Goal: Task Accomplishment & Management: Complete application form

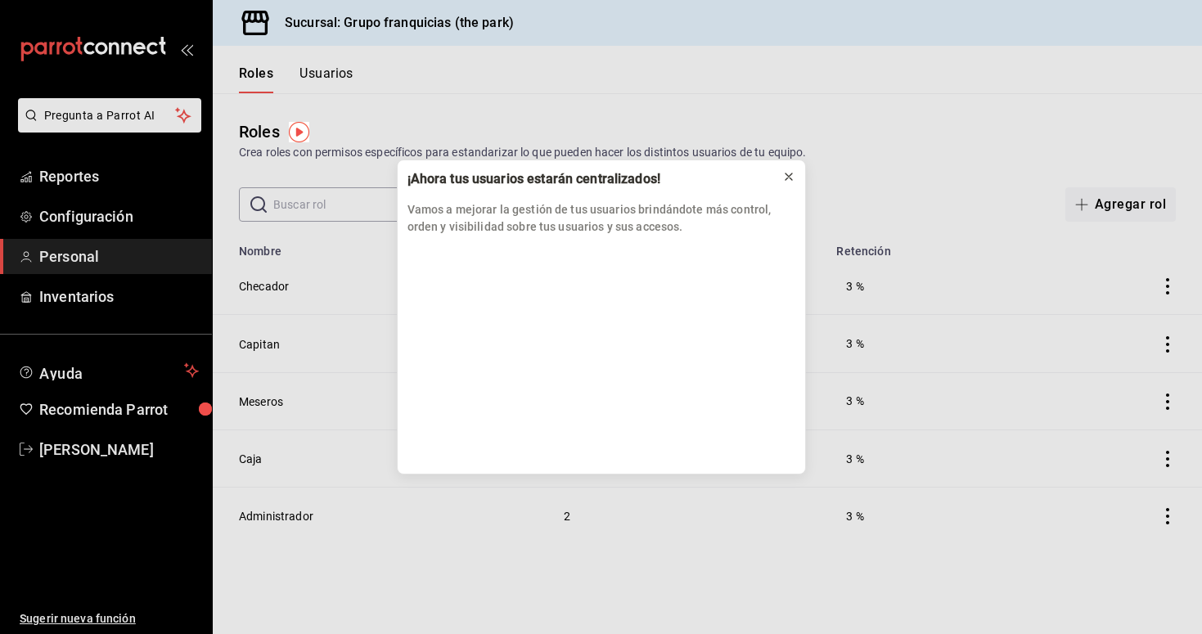
click at [788, 176] on icon at bounding box center [788, 176] width 7 height 7
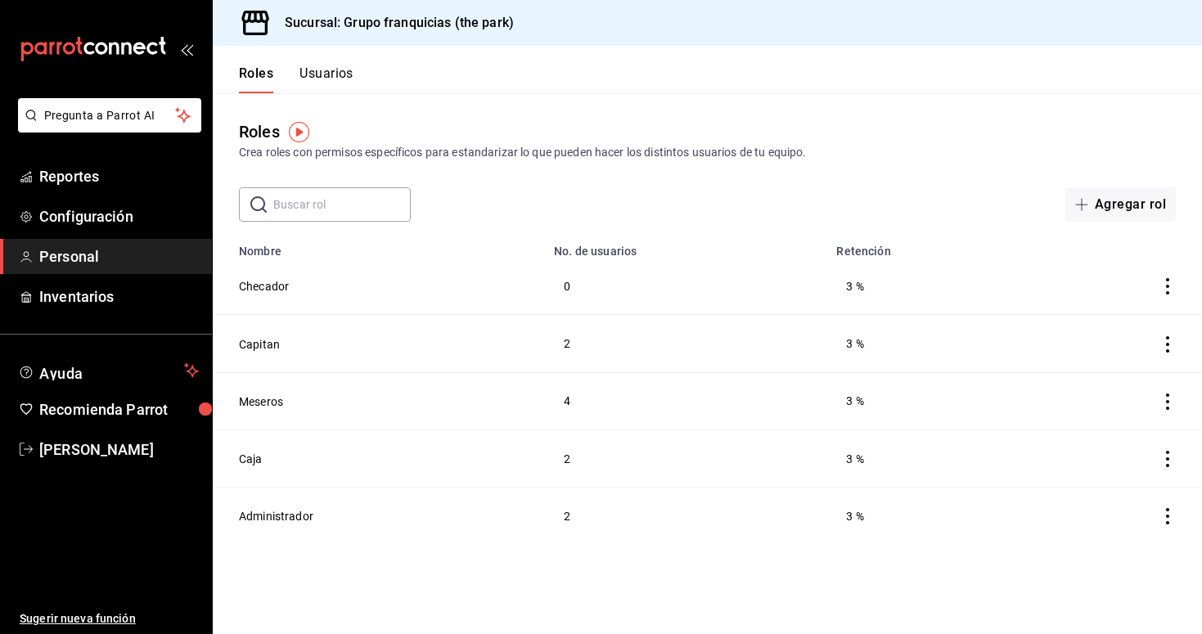
click at [338, 75] on button "Usuarios" at bounding box center [326, 79] width 54 height 28
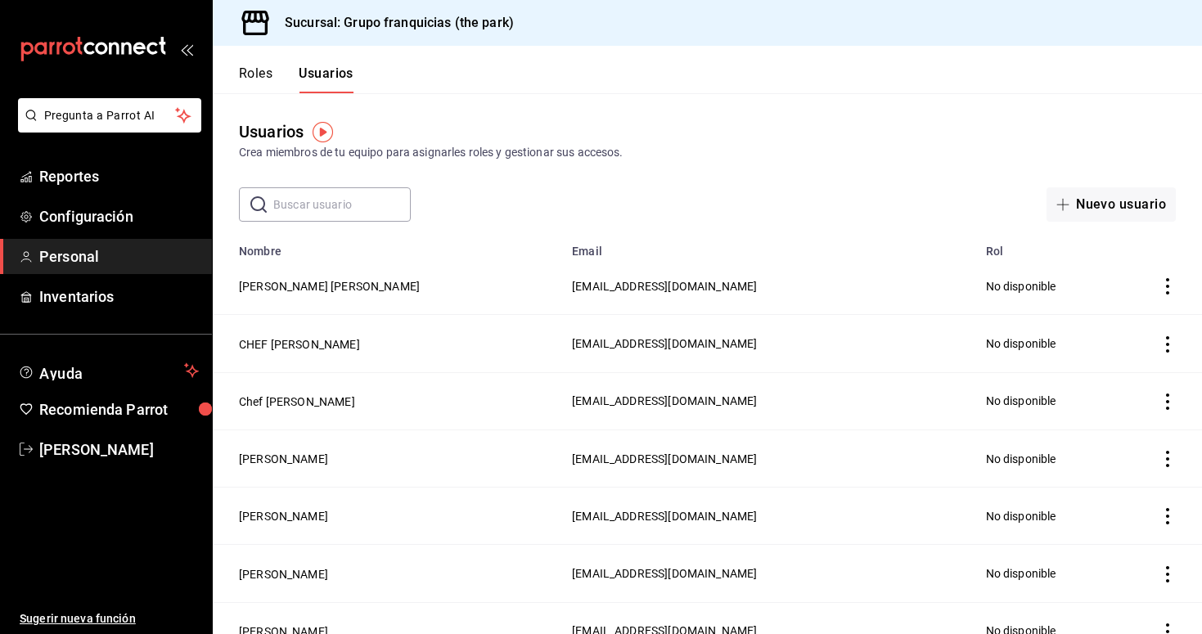
click at [357, 201] on input "text" at bounding box center [341, 204] width 137 height 33
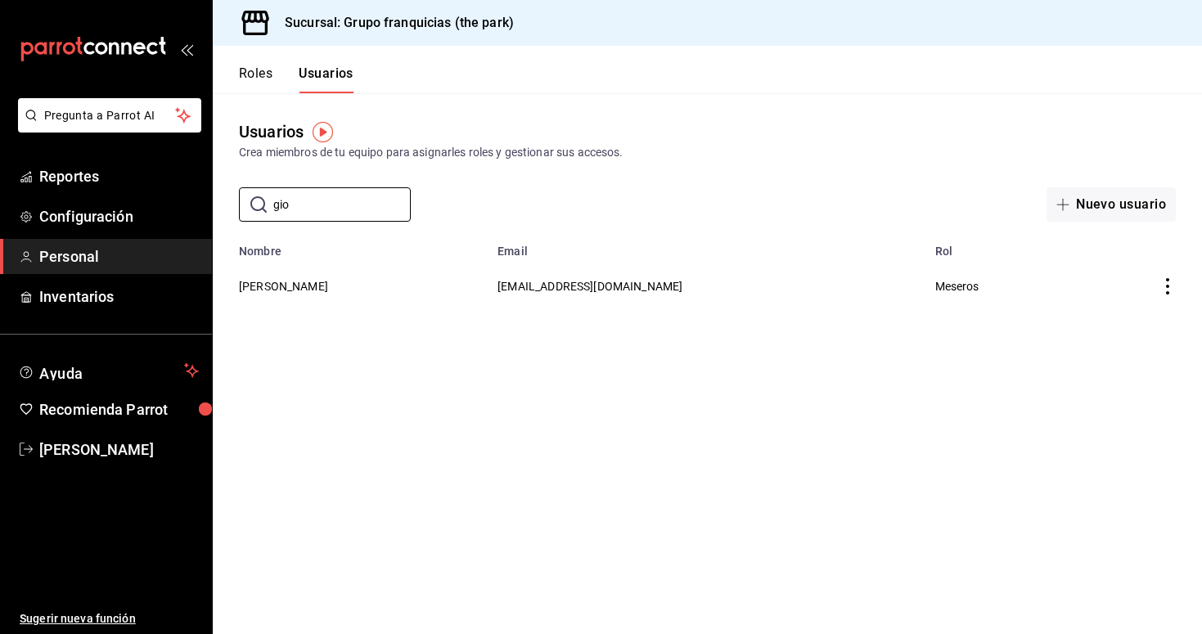
type input "gio"
click at [1172, 290] on icon "actions" at bounding box center [1167, 286] width 16 height 16
click at [1131, 310] on li "Eliminar" at bounding box center [1106, 309] width 137 height 46
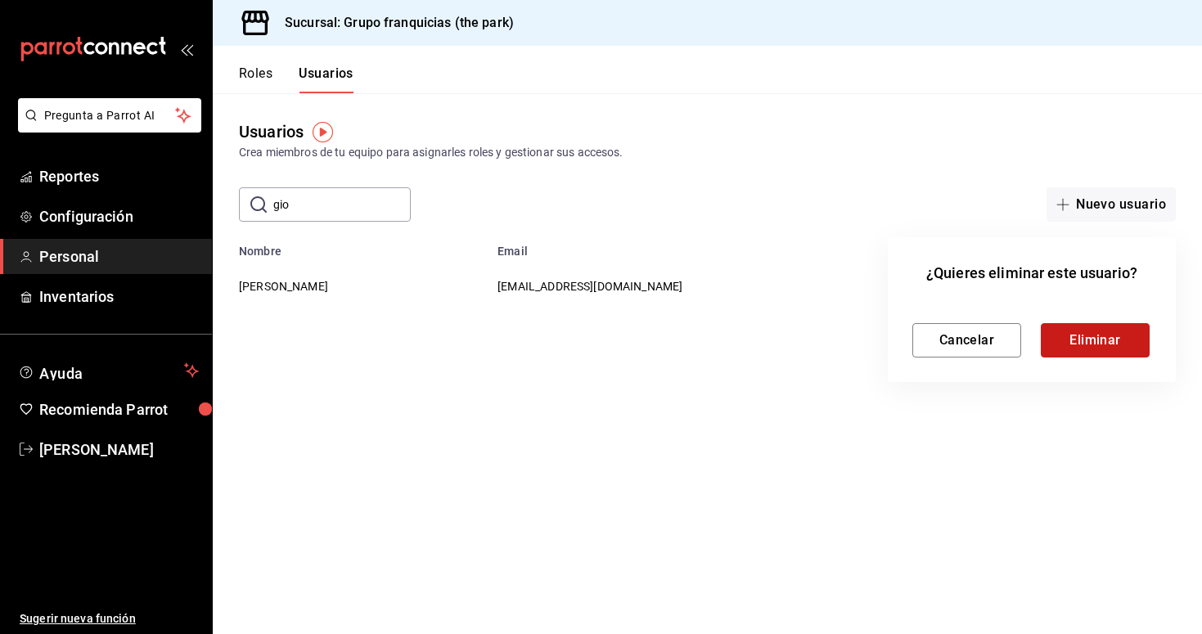
click at [1118, 334] on button "Eliminar" at bounding box center [1094, 340] width 109 height 34
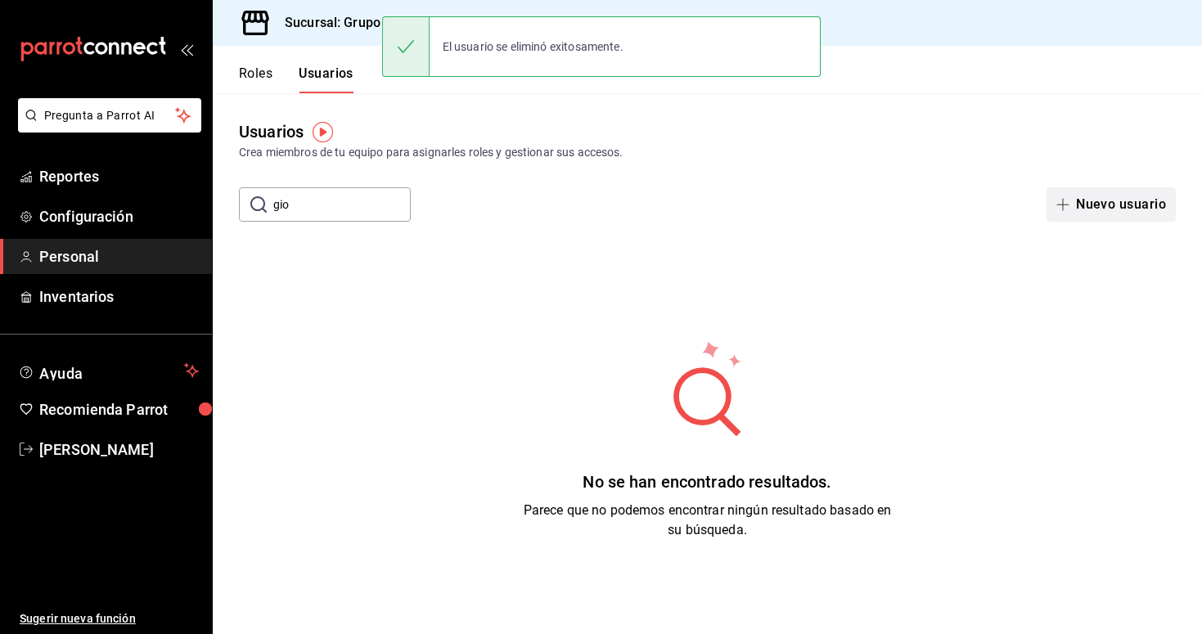
click at [1096, 208] on button "Nuevo usuario" at bounding box center [1110, 204] width 129 height 34
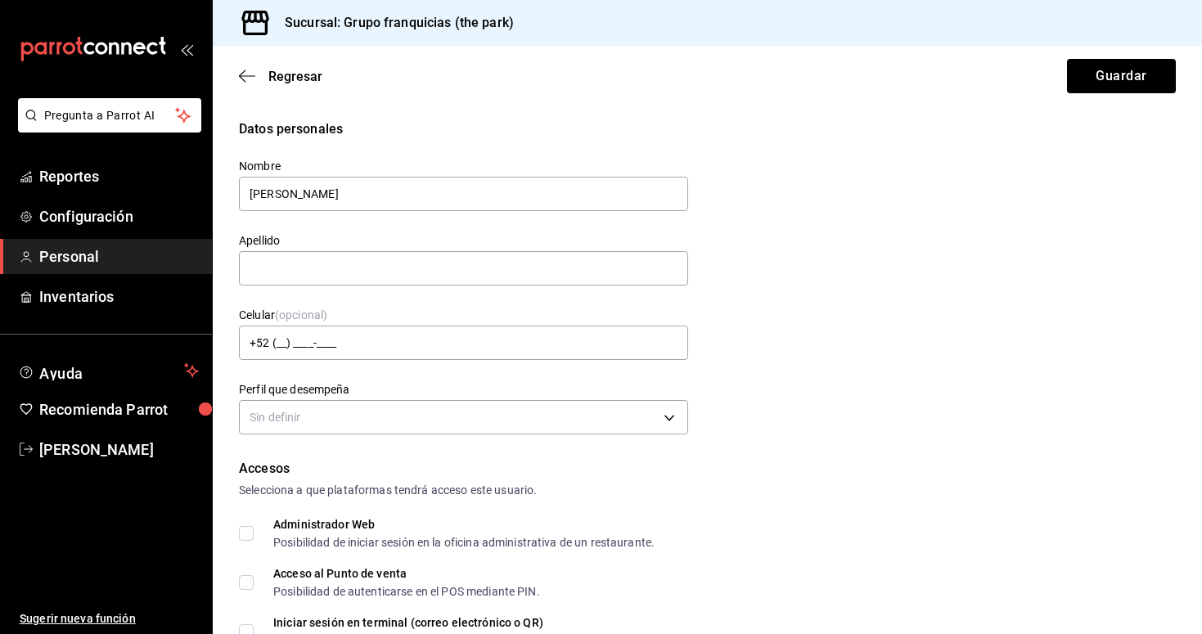
type input "[PERSON_NAME]"
click at [391, 190] on input "[PERSON_NAME]" at bounding box center [463, 194] width 449 height 34
type input "[DEMOGRAPHIC_DATA]"
click at [306, 420] on body "Pregunta a Parrot AI Reportes Configuración Personal Inventarios Ayuda Recomien…" at bounding box center [601, 317] width 1202 height 634
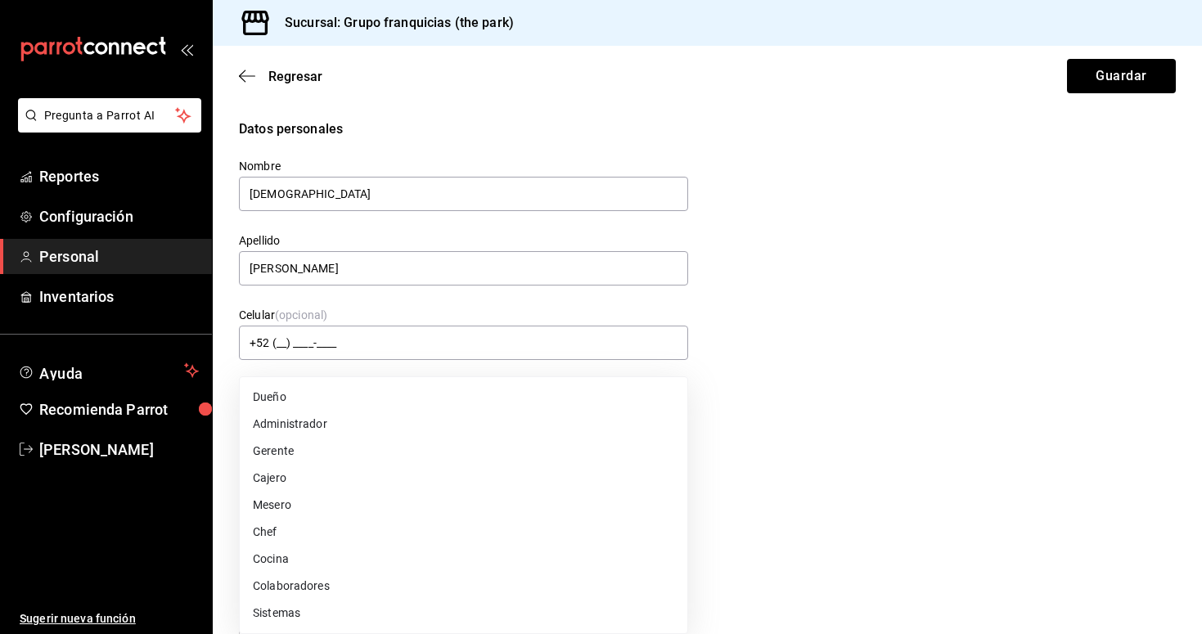
click at [302, 510] on li "Mesero" at bounding box center [463, 505] width 447 height 27
type input "WAITER"
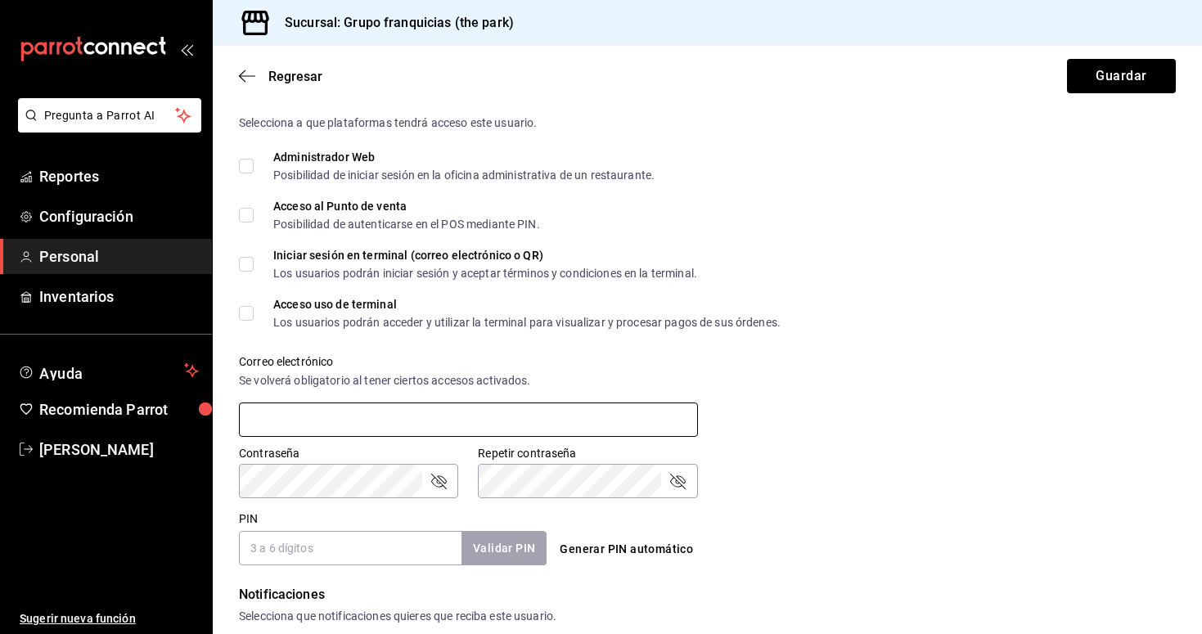
scroll to position [368, 0]
click at [333, 546] on input "PIN" at bounding box center [350, 547] width 222 height 34
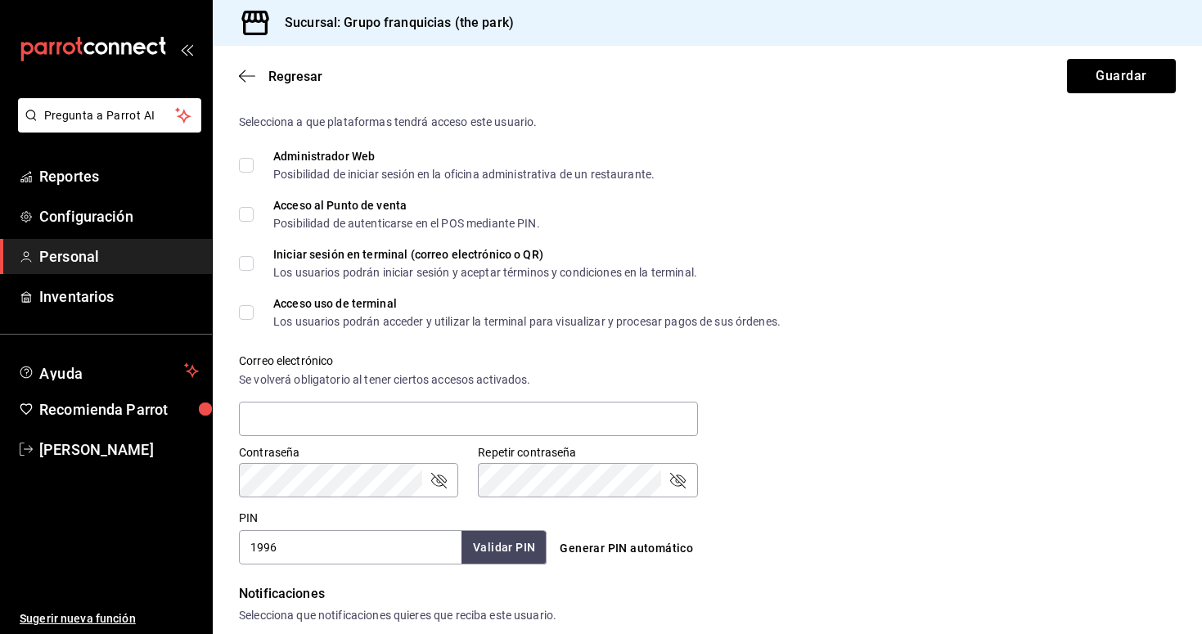
type input "1996"
click at [523, 555] on button "Validar PIN" at bounding box center [503, 547] width 87 height 35
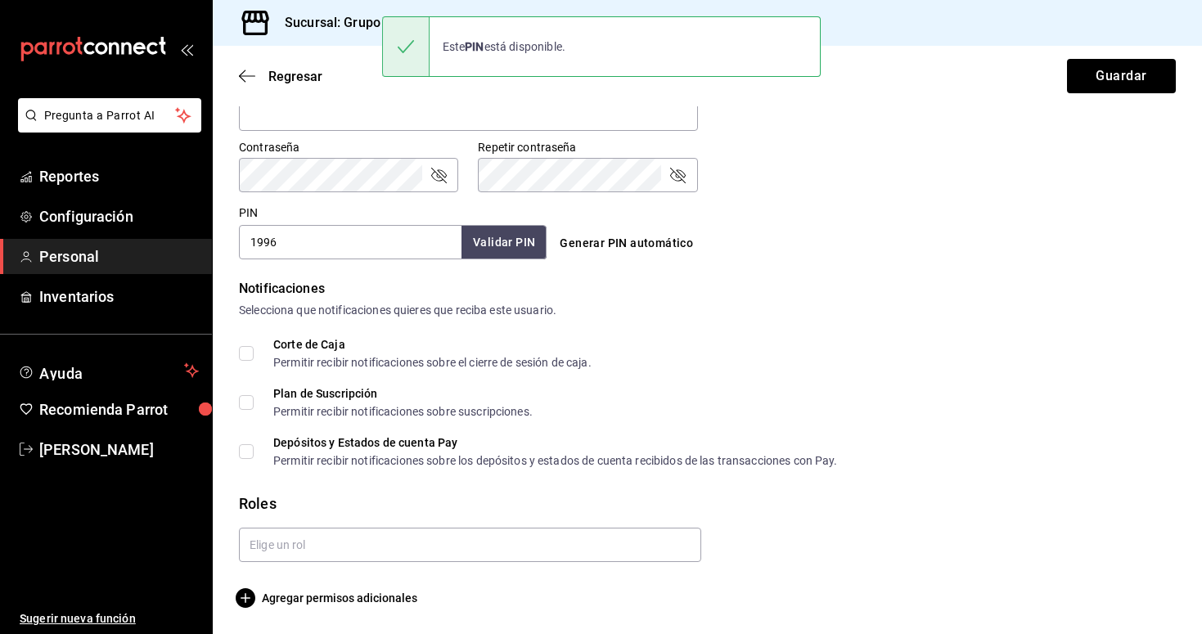
scroll to position [673, 0]
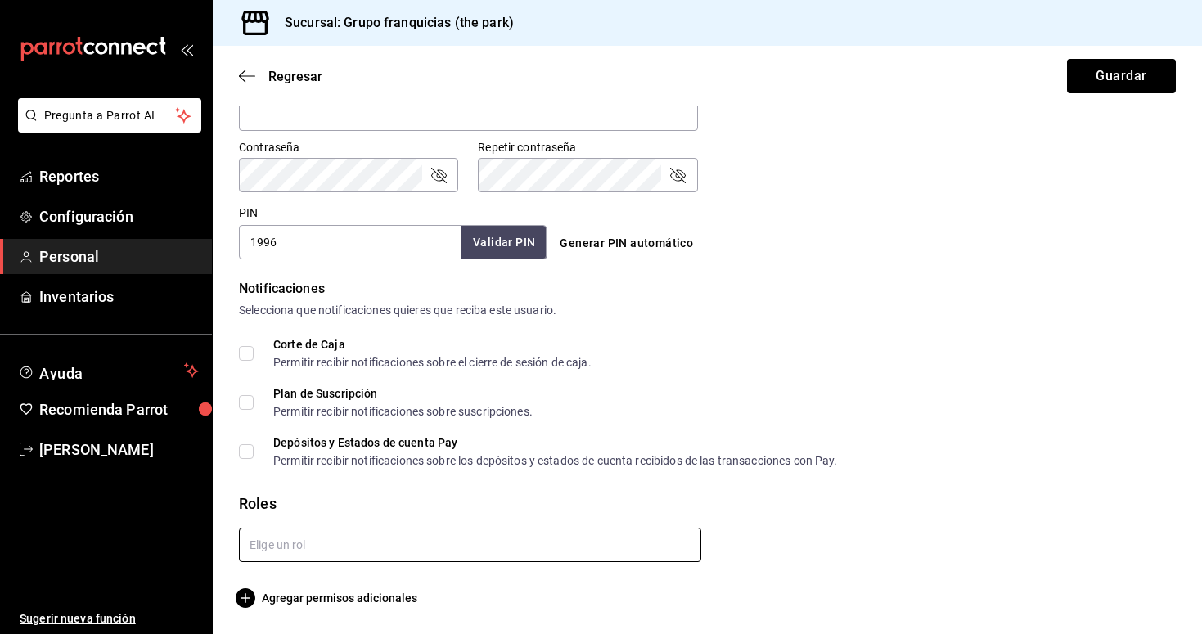
click at [335, 551] on input "text" at bounding box center [470, 545] width 462 height 34
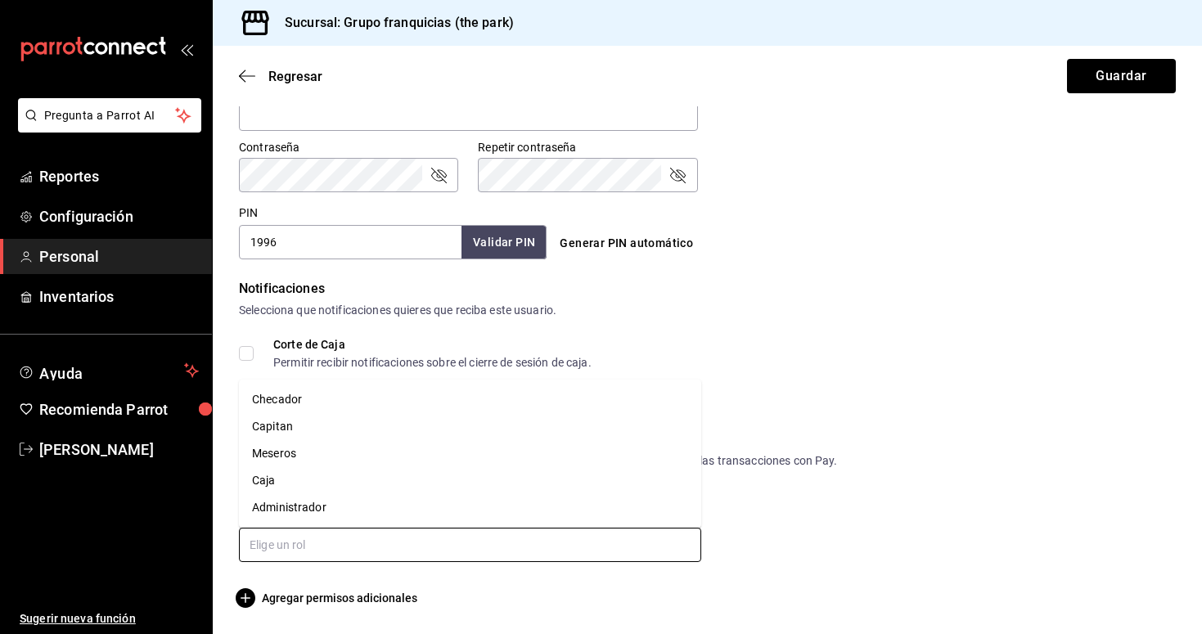
click at [328, 463] on li "Meseros" at bounding box center [470, 453] width 462 height 27
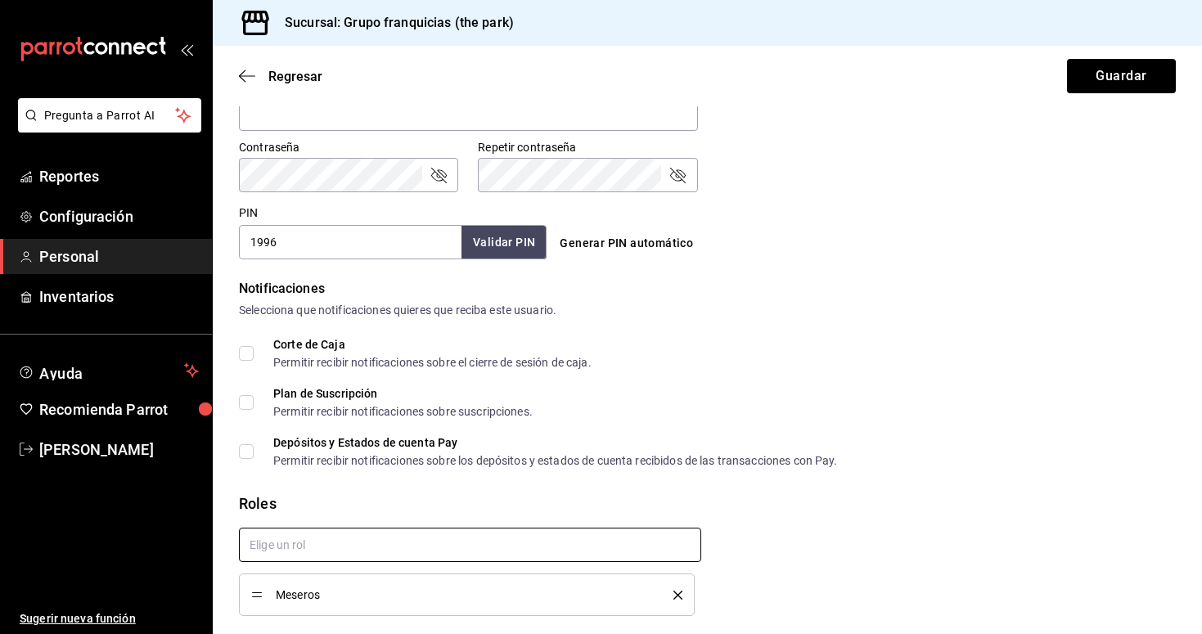
checkbox input "true"
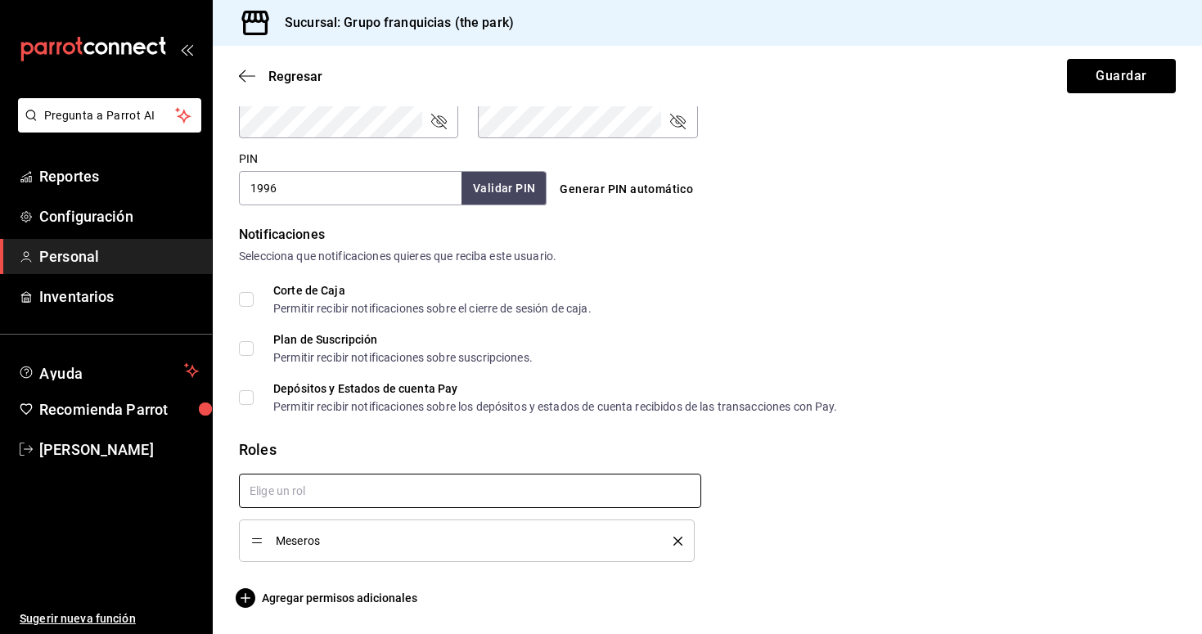
scroll to position [727, 0]
click at [1152, 73] on button "Guardar" at bounding box center [1121, 76] width 109 height 34
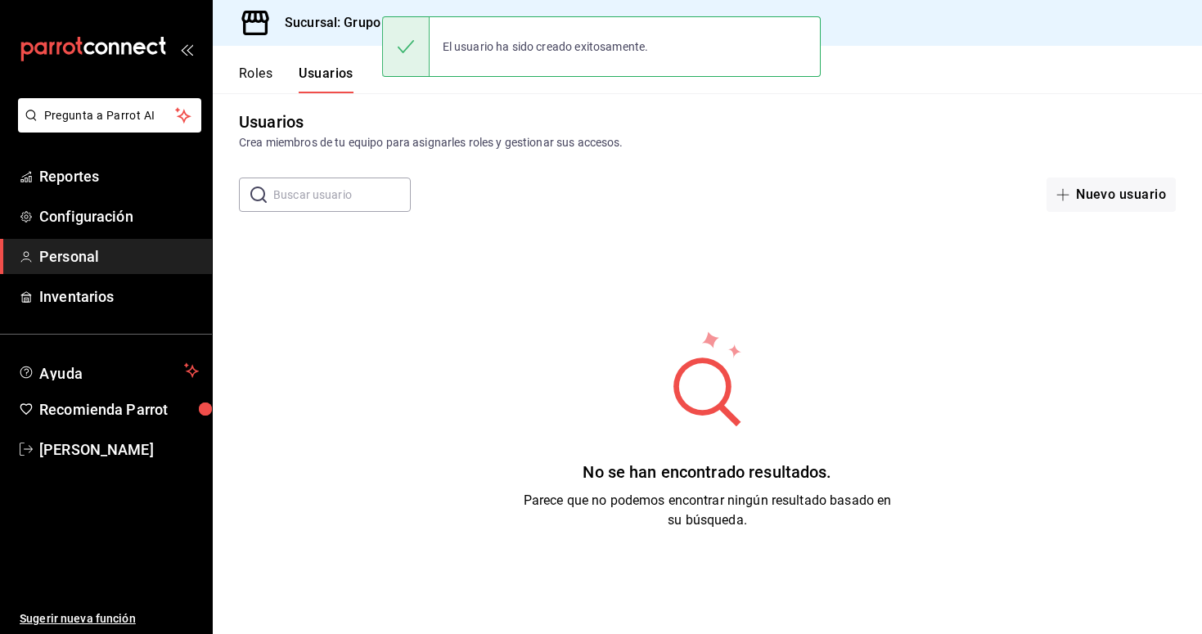
scroll to position [10, 0]
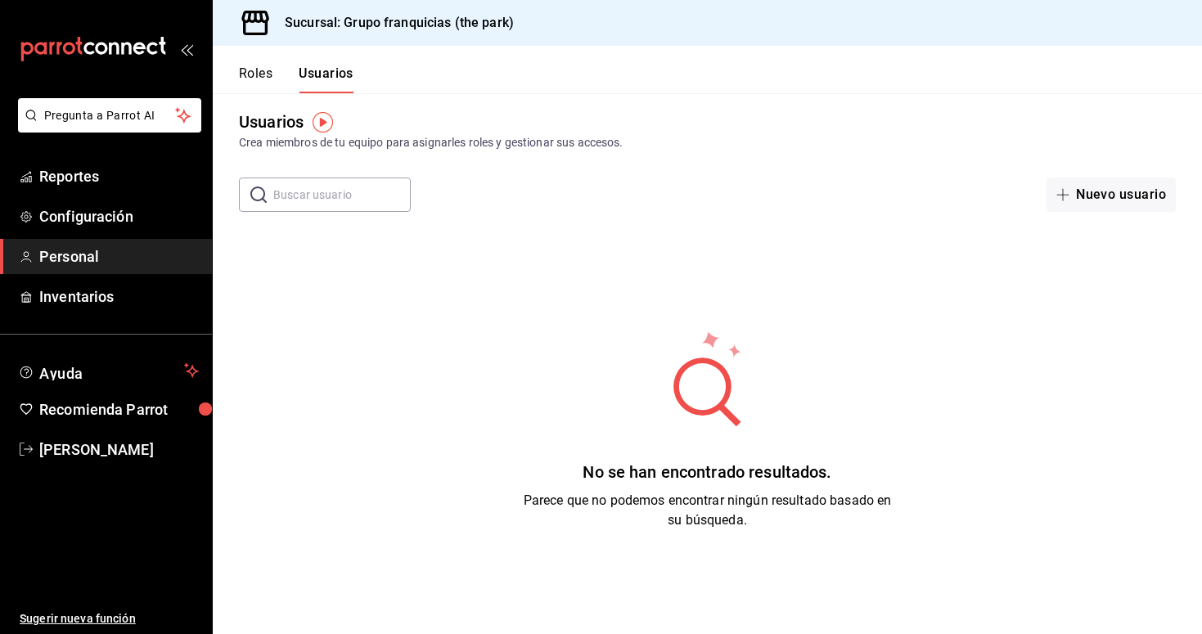
click at [255, 80] on button "Roles" at bounding box center [256, 79] width 34 height 28
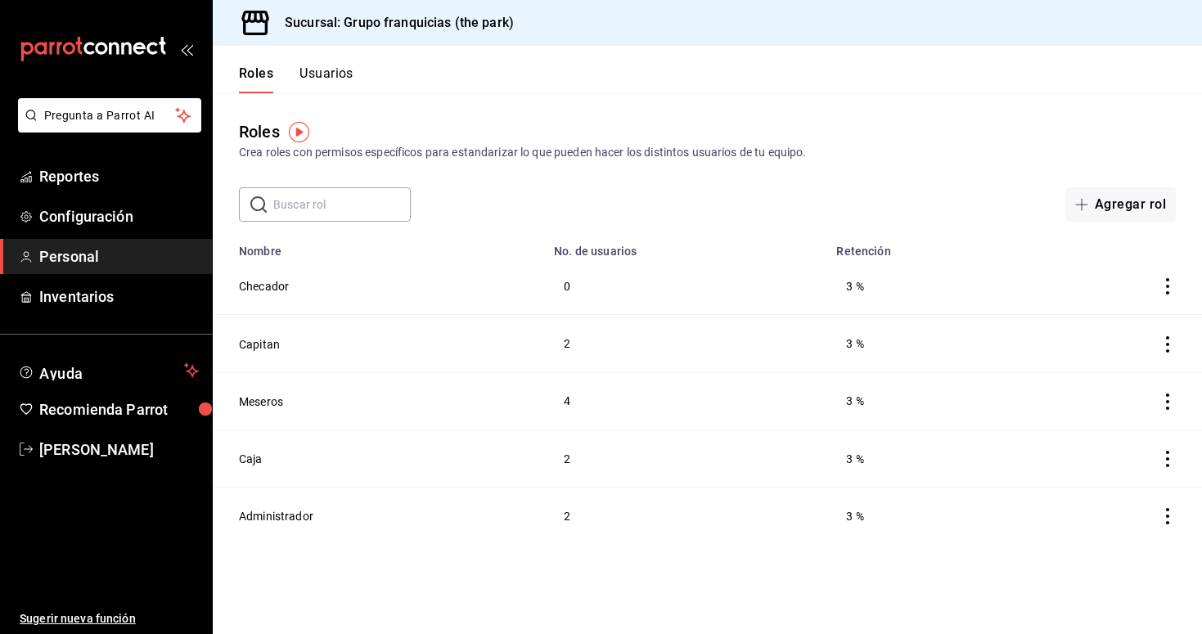
click at [317, 79] on button "Usuarios" at bounding box center [326, 79] width 54 height 28
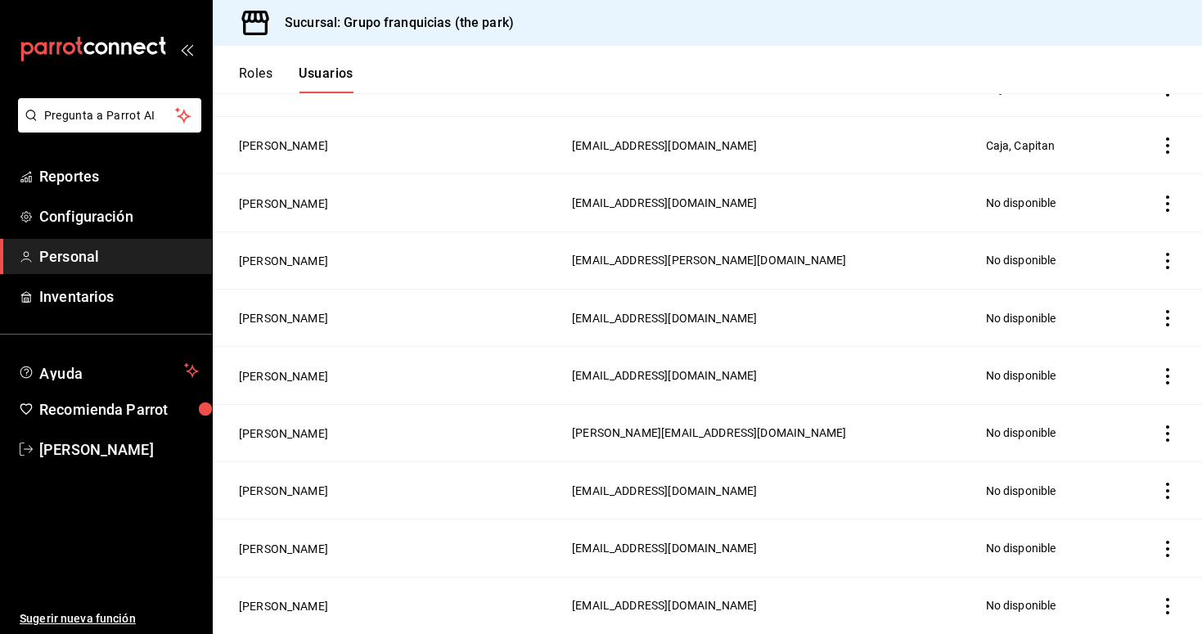
scroll to position [2498, 0]
click at [85, 173] on span "Reportes" at bounding box center [118, 176] width 159 height 22
